Goal: Task Accomplishment & Management: Complete application form

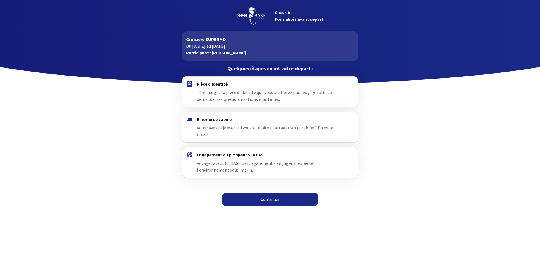
click at [269, 196] on link "Continuer" at bounding box center [270, 199] width 96 height 13
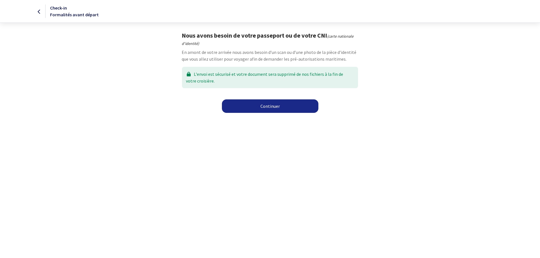
click at [264, 107] on link "Continuer" at bounding box center [270, 106] width 96 height 13
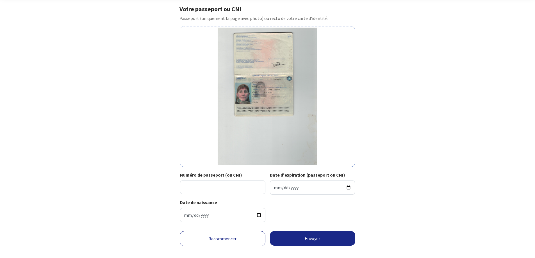
scroll to position [35, 0]
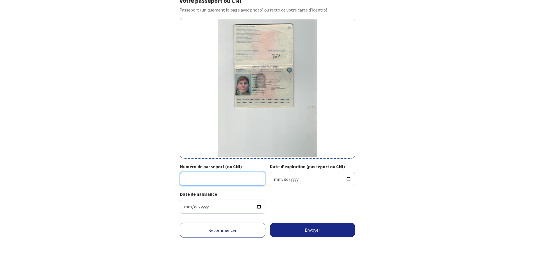
click at [207, 175] on input "Numéro de passeport (ou CNI)" at bounding box center [222, 178] width 85 height 13
type input "19CA59344"
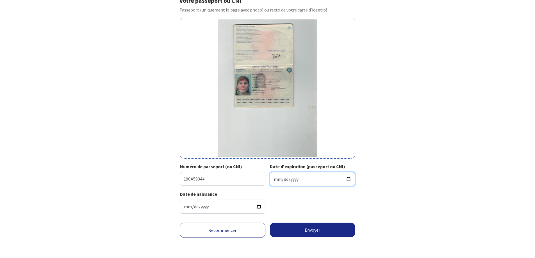
click at [275, 179] on input "Date d'expiration (passeport ou CNI)" at bounding box center [312, 179] width 85 height 14
type input "2029-03-17"
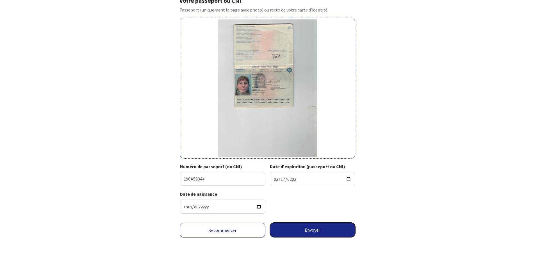
click at [304, 229] on button "Envoyer" at bounding box center [313, 230] width 86 height 15
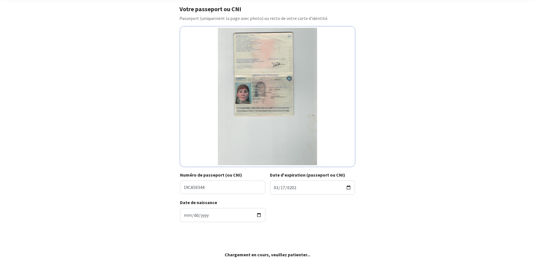
scroll to position [26, 0]
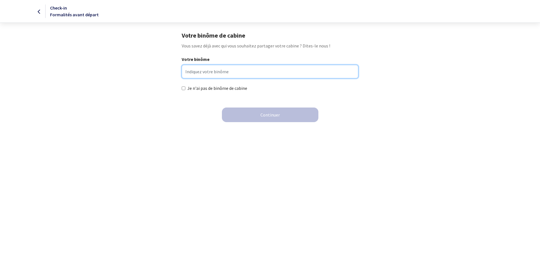
click at [207, 72] on input "Votre binôme" at bounding box center [270, 71] width 176 height 13
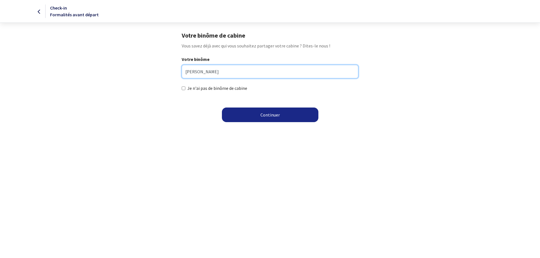
type input "[PERSON_NAME]"
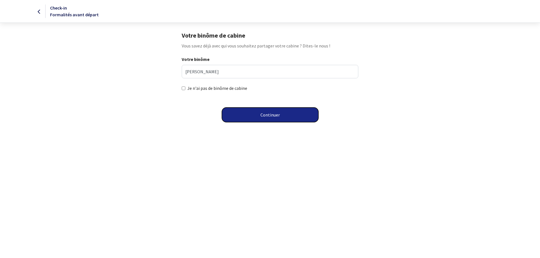
click at [277, 118] on button "Continuer" at bounding box center [270, 115] width 96 height 15
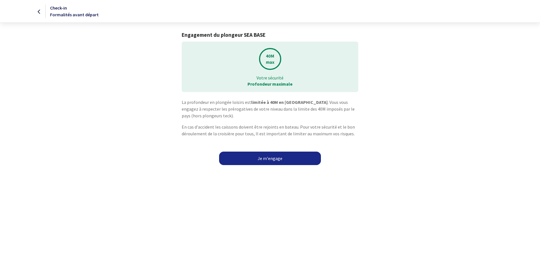
click at [273, 162] on link "Je m'engage" at bounding box center [270, 158] width 102 height 13
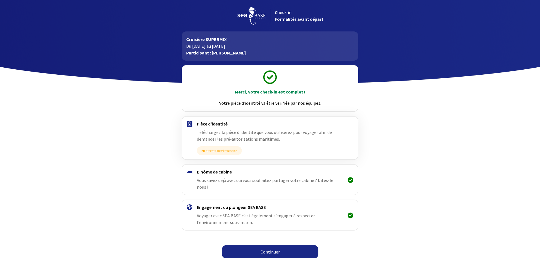
click at [271, 246] on link "Continuer" at bounding box center [270, 251] width 96 height 13
click at [273, 247] on link "Continuer" at bounding box center [270, 251] width 96 height 13
click at [261, 245] on link "Continuer" at bounding box center [270, 251] width 96 height 13
